Goal: Task Accomplishment & Management: Use online tool/utility

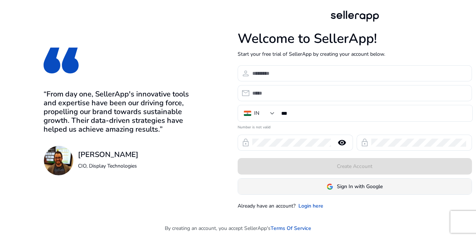
click at [350, 190] on span "Sign In with Google" at bounding box center [360, 186] width 46 height 8
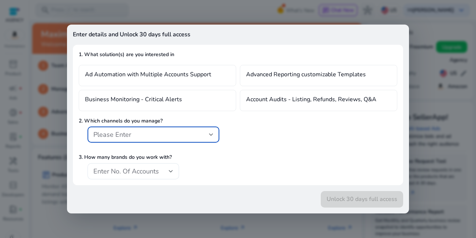
click at [198, 134] on div "Please Enter" at bounding box center [151, 134] width 116 height 8
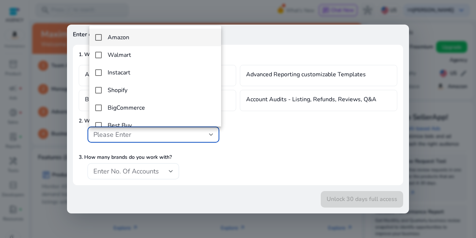
click at [125, 38] on h4 "Amazon" at bounding box center [119, 37] width 22 height 7
click at [153, 174] on div at bounding box center [238, 119] width 476 height 238
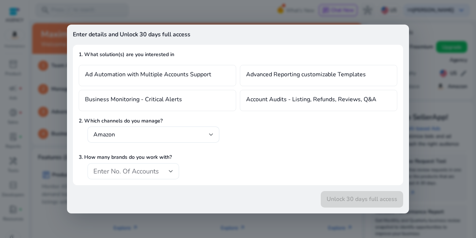
click at [151, 172] on span "Enter No. Of Accounts" at bounding box center [126, 171] width 66 height 9
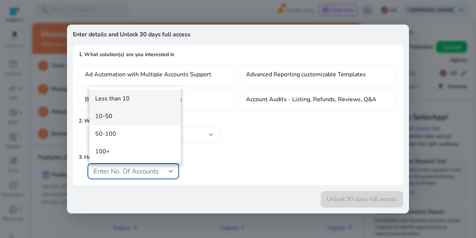
click at [110, 115] on span "10-50" at bounding box center [135, 116] width 80 height 8
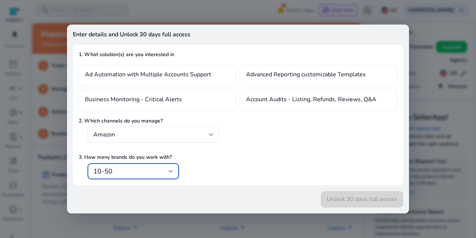
click at [322, 176] on div "3. How many brands do you work with? 10-50" at bounding box center [238, 166] width 319 height 26
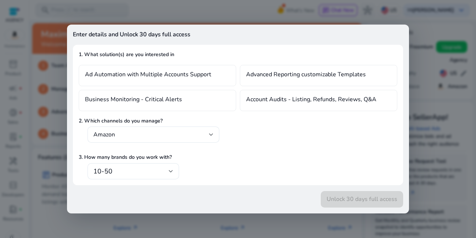
click at [456, 156] on div at bounding box center [238, 119] width 476 height 238
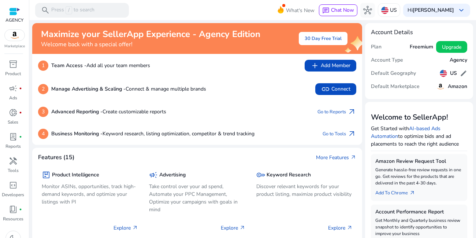
scroll to position [88, 0]
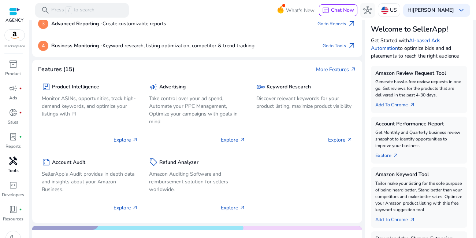
click at [10, 164] on span "handyman" at bounding box center [13, 160] width 9 height 9
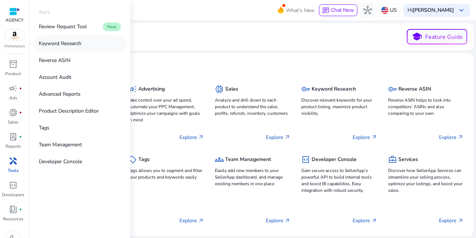
click at [74, 43] on p "Keyword Research" at bounding box center [60, 44] width 42 height 8
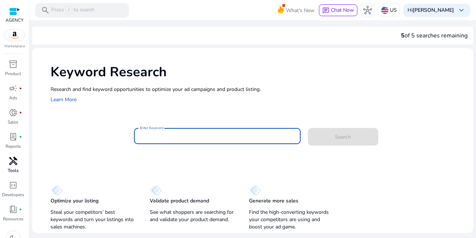
click at [167, 135] on input "Enter Keyword" at bounding box center [217, 136] width 155 height 8
click at [154, 133] on input "Enter Keyword" at bounding box center [217, 136] width 155 height 8
paste input "**********"
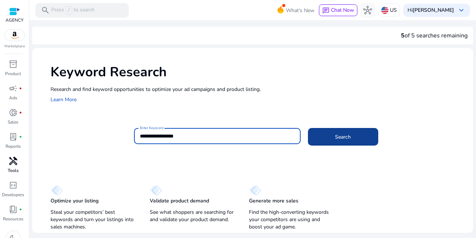
type input "**********"
click at [334, 133] on span at bounding box center [343, 137] width 70 height 18
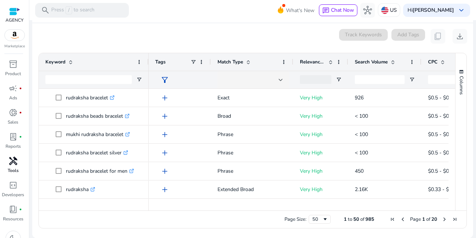
scroll to position [87, 0]
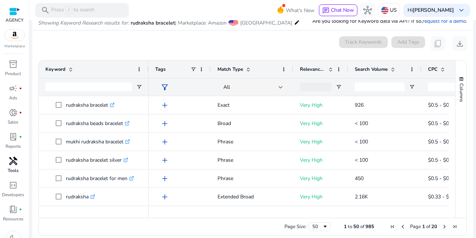
drag, startPoint x: 164, startPoint y: 218, endPoint x: 226, endPoint y: 218, distance: 61.5
click at [226, 218] on div "Page Size: 50 1 to 50 of 985 Page 1 of 20" at bounding box center [253, 227] width 428 height 18
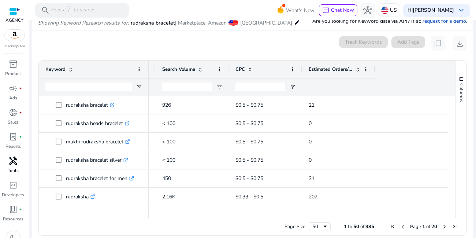
scroll to position [0, 0]
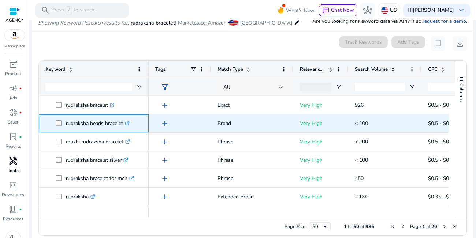
drag, startPoint x: 64, startPoint y: 124, endPoint x: 125, endPoint y: 123, distance: 60.8
click at [125, 123] on span "rudraksha beads bracelet .st0{fill:#2c8af8}" at bounding box center [99, 123] width 86 height 15
copy span "rudraksha beads bracelet"
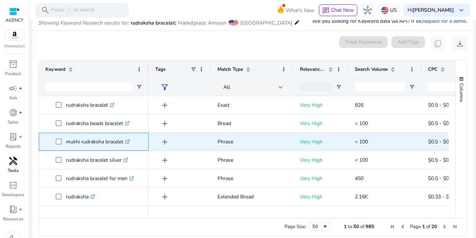
drag, startPoint x: 65, startPoint y: 141, endPoint x: 125, endPoint y: 143, distance: 59.7
click at [125, 143] on span "mukhi rudraksha bracelet .st0{fill:#2c8af8}" at bounding box center [99, 141] width 86 height 15
copy span "mukhi rudraksha bracelet"
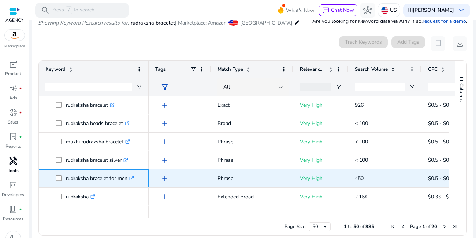
drag, startPoint x: 65, startPoint y: 178, endPoint x: 130, endPoint y: 185, distance: 64.8
click at [130, 185] on span "rudraksha bracelet for men .st0{fill:#2c8af8}" at bounding box center [99, 178] width 86 height 15
copy span "rudraksha bracelet for men"
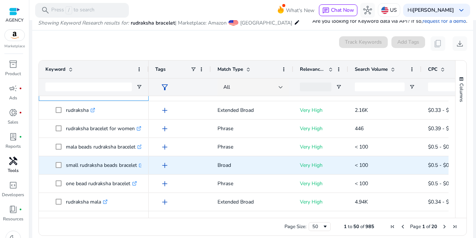
scroll to position [88, 0]
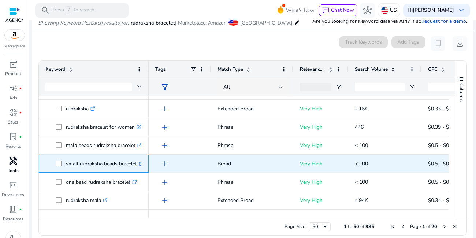
drag, startPoint x: 63, startPoint y: 164, endPoint x: 138, endPoint y: 162, distance: 75.1
click at [138, 162] on span "small rudraksha beads bracelet .st0{fill:#2c8af8}" at bounding box center [99, 163] width 86 height 15
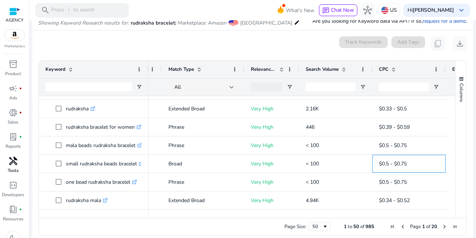
scroll to position [0, 0]
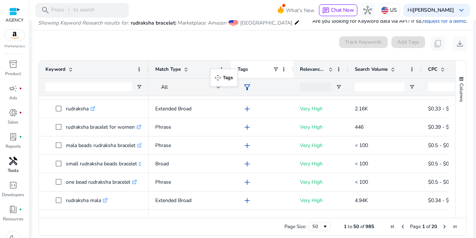
drag, startPoint x: 150, startPoint y: 67, endPoint x: 148, endPoint y: 108, distance: 41.1
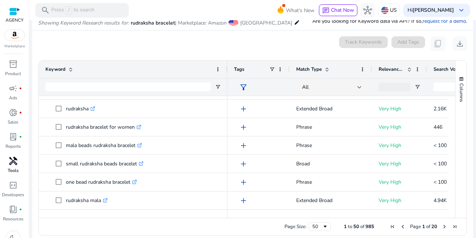
drag, startPoint x: 148, startPoint y: 65, endPoint x: 226, endPoint y: 64, distance: 78.8
click at [226, 64] on div at bounding box center [227, 69] width 3 height 18
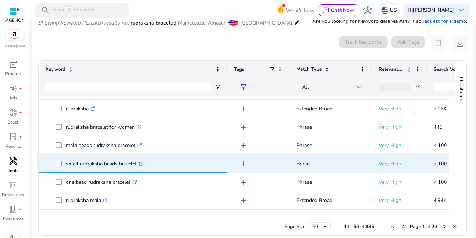
click at [111, 164] on p "small rudraksha beads bracelet .st0{fill:#2c8af8}" at bounding box center [105, 163] width 78 height 15
click at [110, 167] on p "small rudraksha beads bracelet .st0{fill:#2c8af8}" at bounding box center [105, 163] width 78 height 15
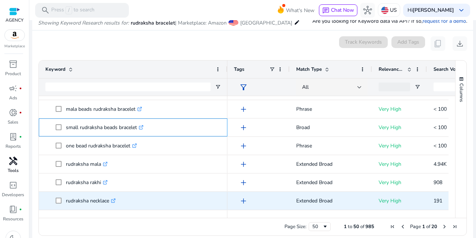
scroll to position [132, 0]
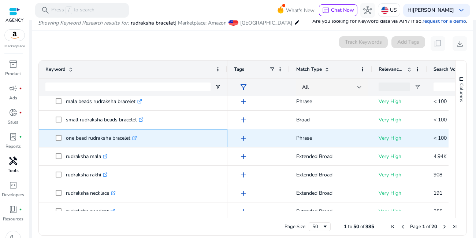
drag, startPoint x: 63, startPoint y: 137, endPoint x: 70, endPoint y: 138, distance: 7.0
click at [68, 136] on span "one bead rudraksha bracelet .st0{fill:#2c8af8}" at bounding box center [138, 137] width 165 height 15
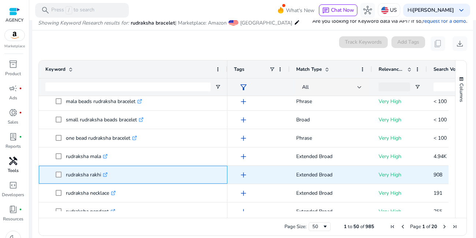
drag, startPoint x: 65, startPoint y: 174, endPoint x: 101, endPoint y: 170, distance: 36.8
click at [101, 170] on span "rudraksha rakhi .st0{fill:#2c8af8}" at bounding box center [138, 174] width 165 height 15
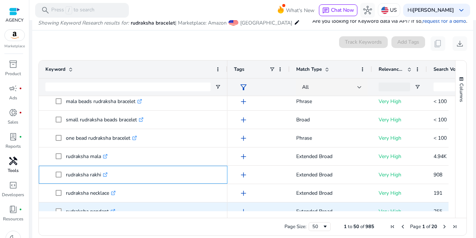
scroll to position [176, 0]
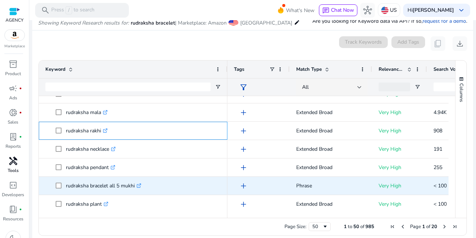
copy span "rudraksha rakhi"
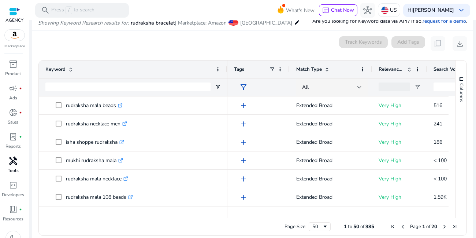
scroll to position [440, 0]
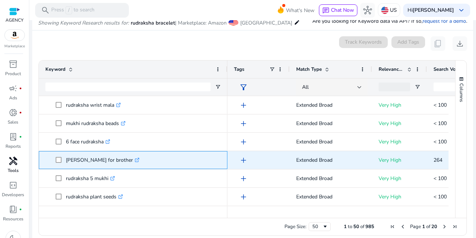
drag, startPoint x: 63, startPoint y: 158, endPoint x: 129, endPoint y: 162, distance: 65.7
click at [129, 162] on span "[PERSON_NAME] for brother .st0{fill:#2c8af8}" at bounding box center [138, 159] width 165 height 15
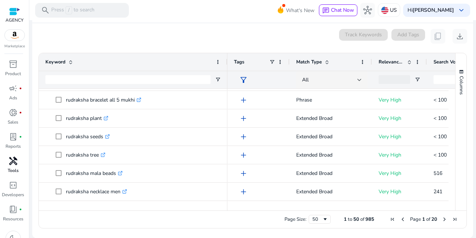
scroll to position [0, 0]
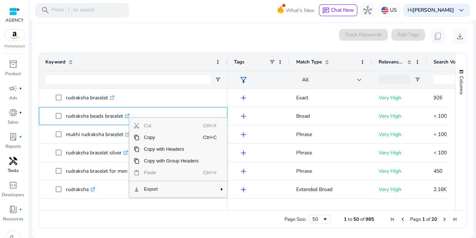
drag, startPoint x: 76, startPoint y: 213, endPoint x: 104, endPoint y: 184, distance: 40.9
click at [76, 213] on div "Page Size: 50 1 to 50 of 985 Page 1 of 20" at bounding box center [253, 219] width 428 height 18
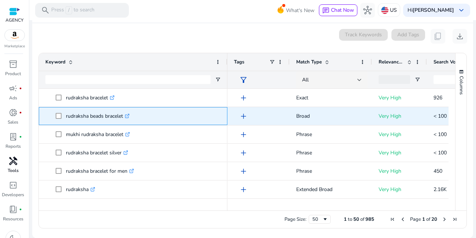
click at [130, 116] on icon ".st0{fill:#2c8af8}" at bounding box center [127, 116] width 5 height 5
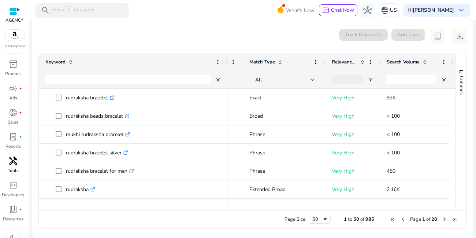
drag, startPoint x: 282, startPoint y: 211, endPoint x: 315, endPoint y: 188, distance: 40.5
click at [311, 208] on div "Drag here to set row groups Drag here to set column labels Keyword Match Type 50" at bounding box center [252, 140] width 429 height 175
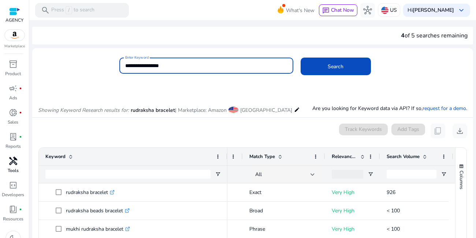
click at [140, 64] on input "**********" at bounding box center [206, 66] width 162 height 8
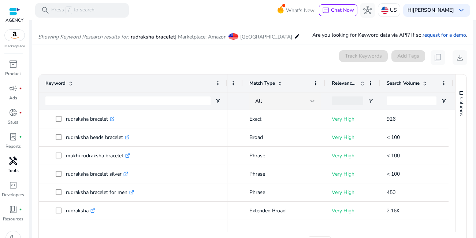
scroll to position [95, 0]
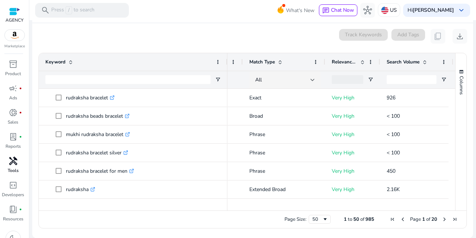
click at [282, 63] on span at bounding box center [280, 62] width 6 height 6
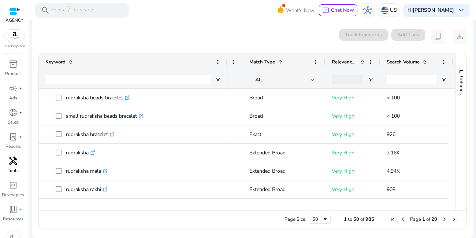
drag, startPoint x: 264, startPoint y: 211, endPoint x: 393, endPoint y: 206, distance: 129.4
click at [393, 206] on div "Drag here to set row groups Drag here to set column labels Keyword Match Type 1" at bounding box center [252, 140] width 429 height 175
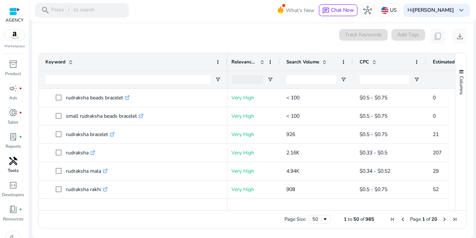
drag, startPoint x: 317, startPoint y: 211, endPoint x: 380, endPoint y: 208, distance: 63.4
click at [380, 208] on div "Drag here to set row groups Drag here to set column labels Keyword Match Type 1" at bounding box center [252, 140] width 429 height 175
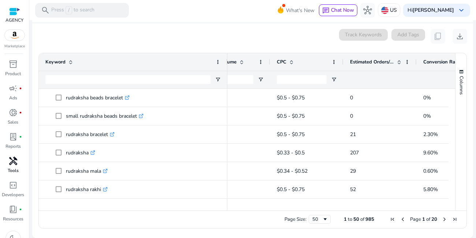
scroll to position [0, 274]
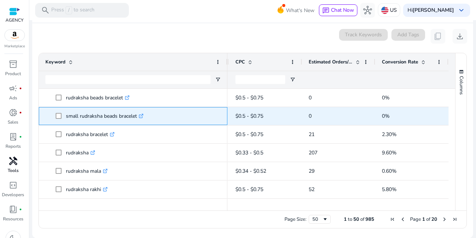
drag, startPoint x: 63, startPoint y: 116, endPoint x: 138, endPoint y: 116, distance: 74.4
click at [138, 116] on span "small rudraksha beads bracelet .st0{fill:#2c8af8}" at bounding box center [138, 115] width 165 height 15
copy span "small rudraksha beads bracelet"
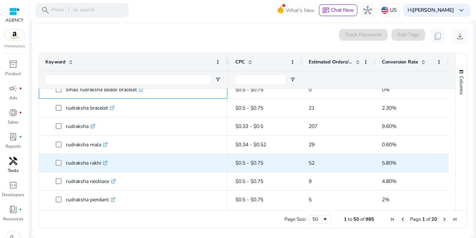
scroll to position [44, 0]
